Goal: Navigation & Orientation: Find specific page/section

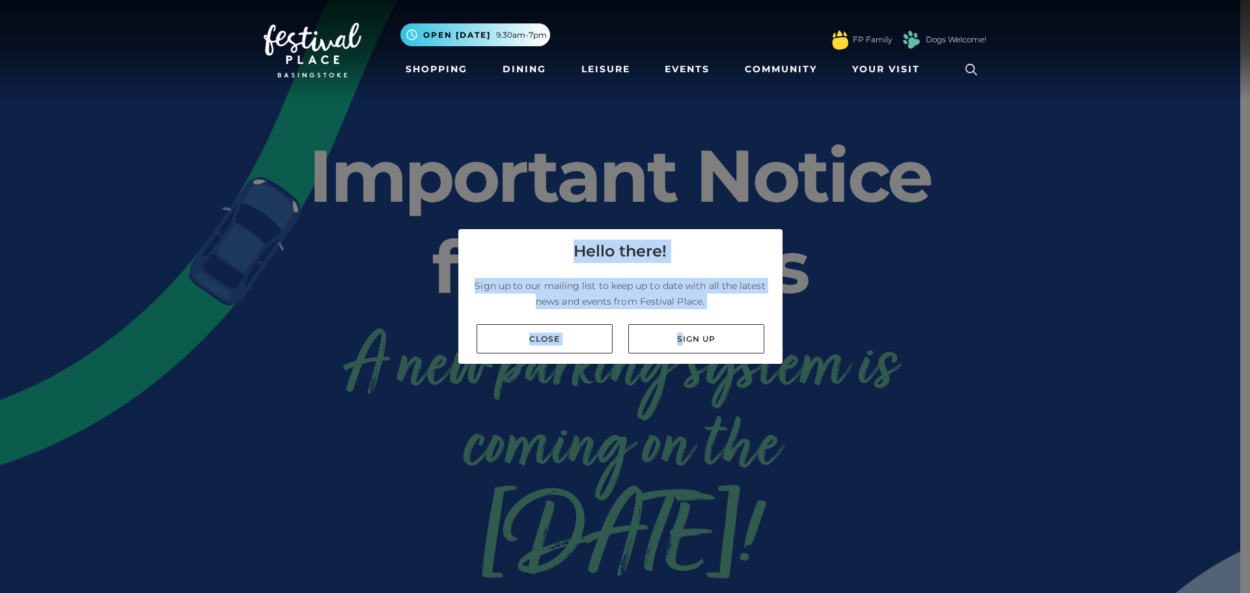
drag, startPoint x: 683, startPoint y: 339, endPoint x: 570, endPoint y: 378, distance: 119.6
click at [591, 400] on div "Hello there! Sign up to our mailing list to keep up to date with all the latest…" at bounding box center [625, 296] width 1250 height 593
click at [563, 349] on link "Close" at bounding box center [545, 338] width 136 height 29
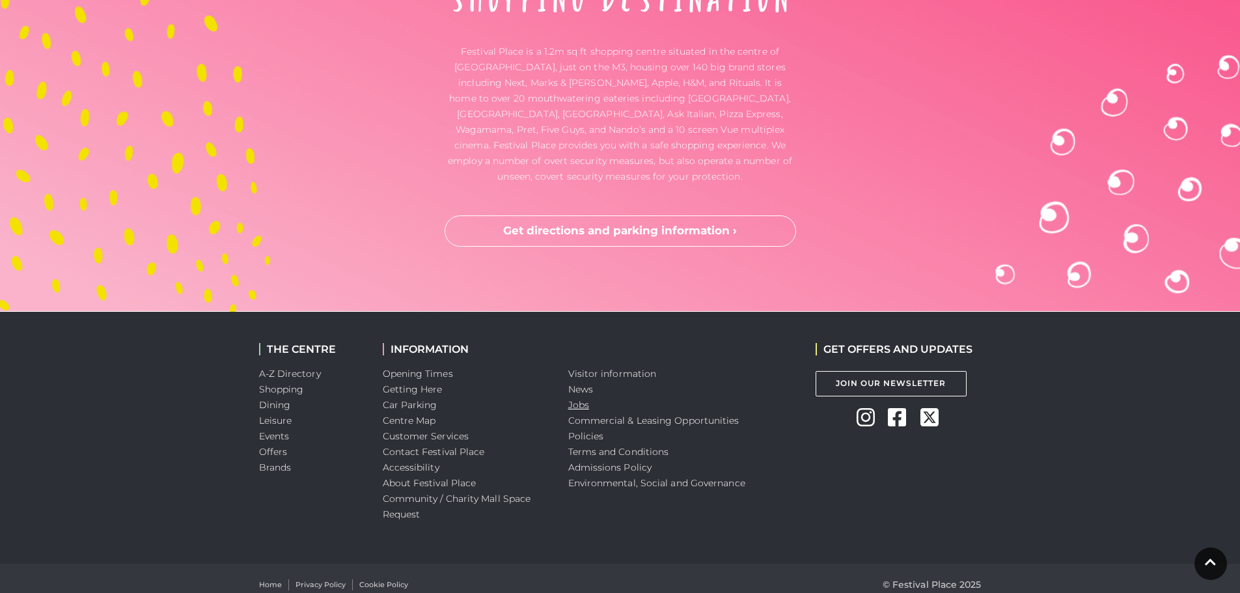
scroll to position [3427, 0]
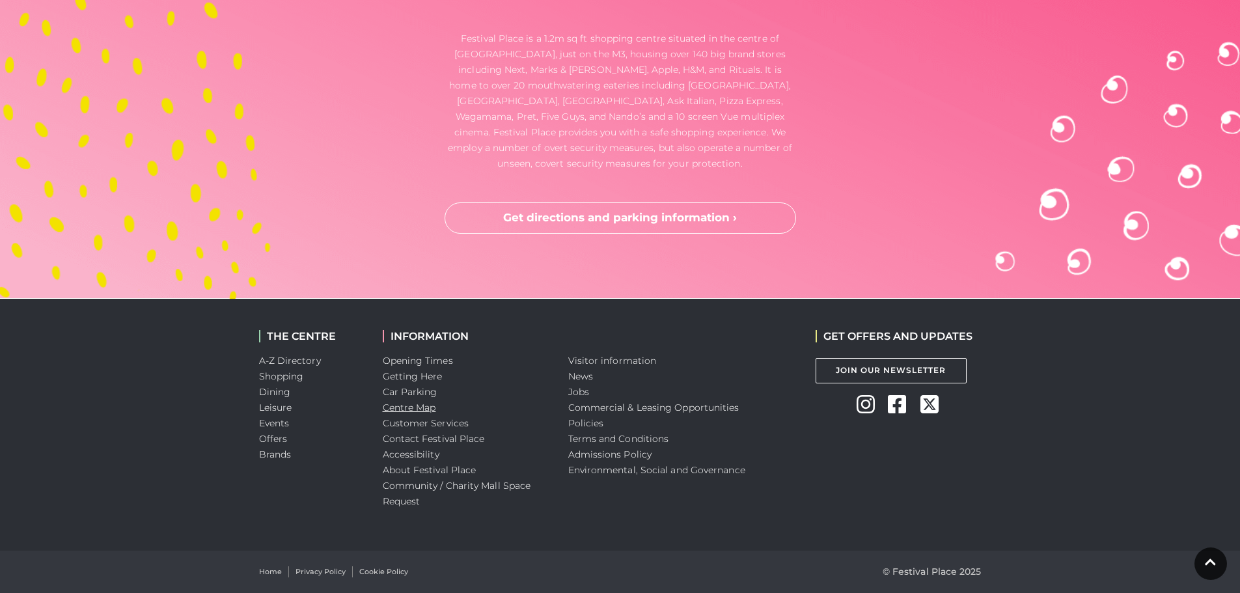
click at [394, 402] on link "Centre Map" at bounding box center [409, 408] width 53 height 12
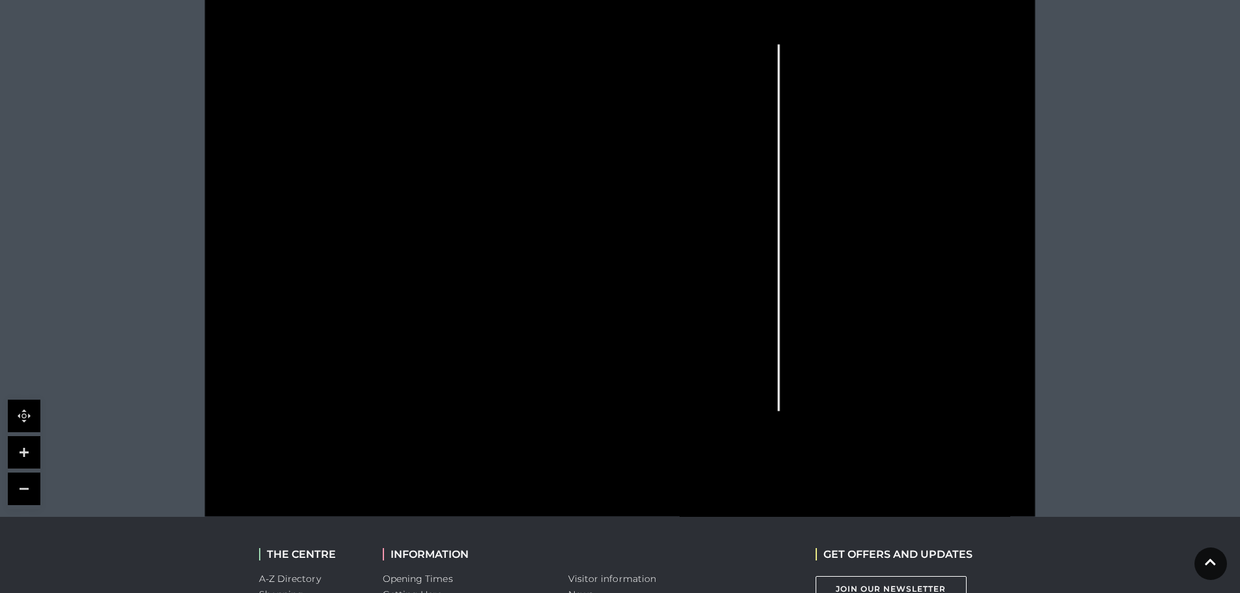
scroll to position [602, 0]
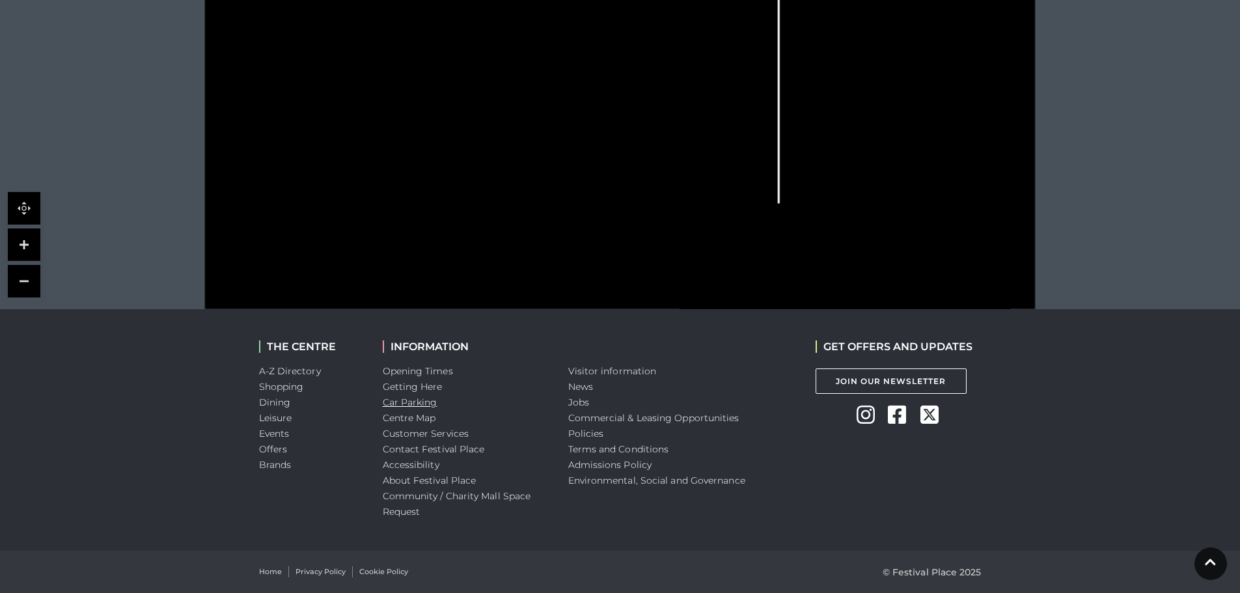
click at [427, 402] on link "Car Parking" at bounding box center [410, 403] width 55 height 12
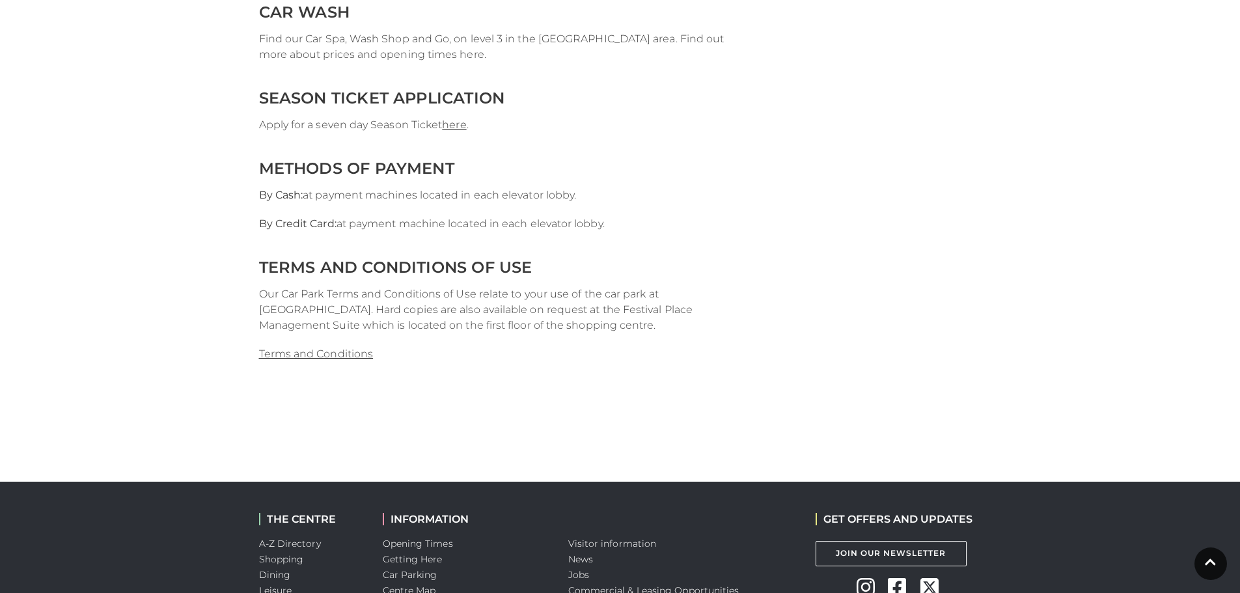
scroll to position [2899, 0]
